Goal: Task Accomplishment & Management: Use online tool/utility

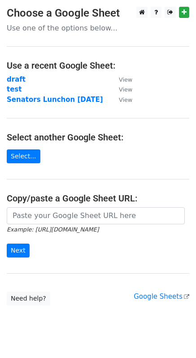
scroll to position [12, 0]
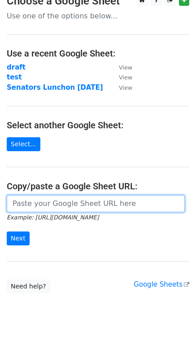
click at [36, 205] on input "url" at bounding box center [96, 203] width 178 height 17
paste input "[URL][DOMAIN_NAME]"
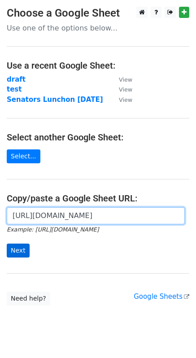
type input "[URL][DOMAIN_NAME]"
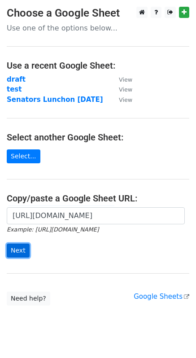
click at [17, 252] on input "Next" at bounding box center [18, 251] width 23 height 14
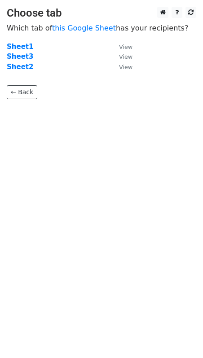
click at [31, 57] on td "Sheet3" at bounding box center [58, 57] width 103 height 10
click at [22, 56] on strong "Sheet3" at bounding box center [20, 56] width 26 height 8
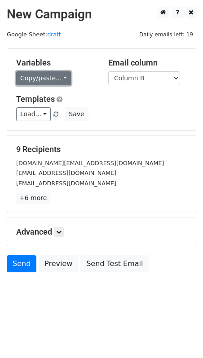
click at [27, 78] on link "Copy/paste..." at bounding box center [43, 78] width 55 height 14
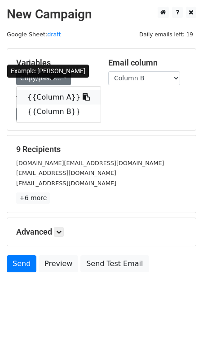
click at [39, 100] on link "{{Column A}}" at bounding box center [59, 97] width 84 height 14
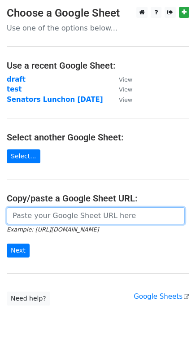
click at [27, 214] on input "url" at bounding box center [96, 215] width 178 height 17
paste input "https://docs.google.com/spreadsheets/d/1fAC9wxGdCxUJq-Sbb2EIRTir_cZ2Li-wobMYk-e…"
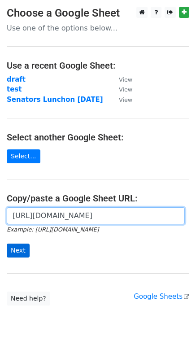
type input "https://docs.google.com/spreadsheets/d/1fAC9wxGdCxUJq-Sbb2EIRTir_cZ2Li-wobMYk-e…"
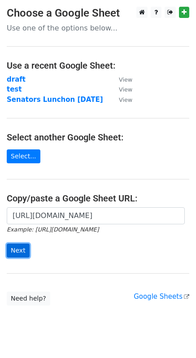
scroll to position [0, 0]
click at [15, 254] on input "Next" at bounding box center [18, 251] width 23 height 14
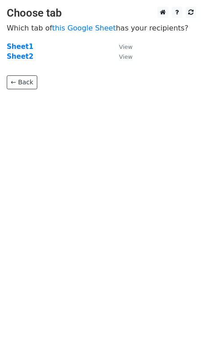
click at [31, 58] on td "Sheet2" at bounding box center [58, 57] width 103 height 10
click at [24, 57] on strong "Sheet2" at bounding box center [20, 56] width 26 height 8
